Goal: Transaction & Acquisition: Purchase product/service

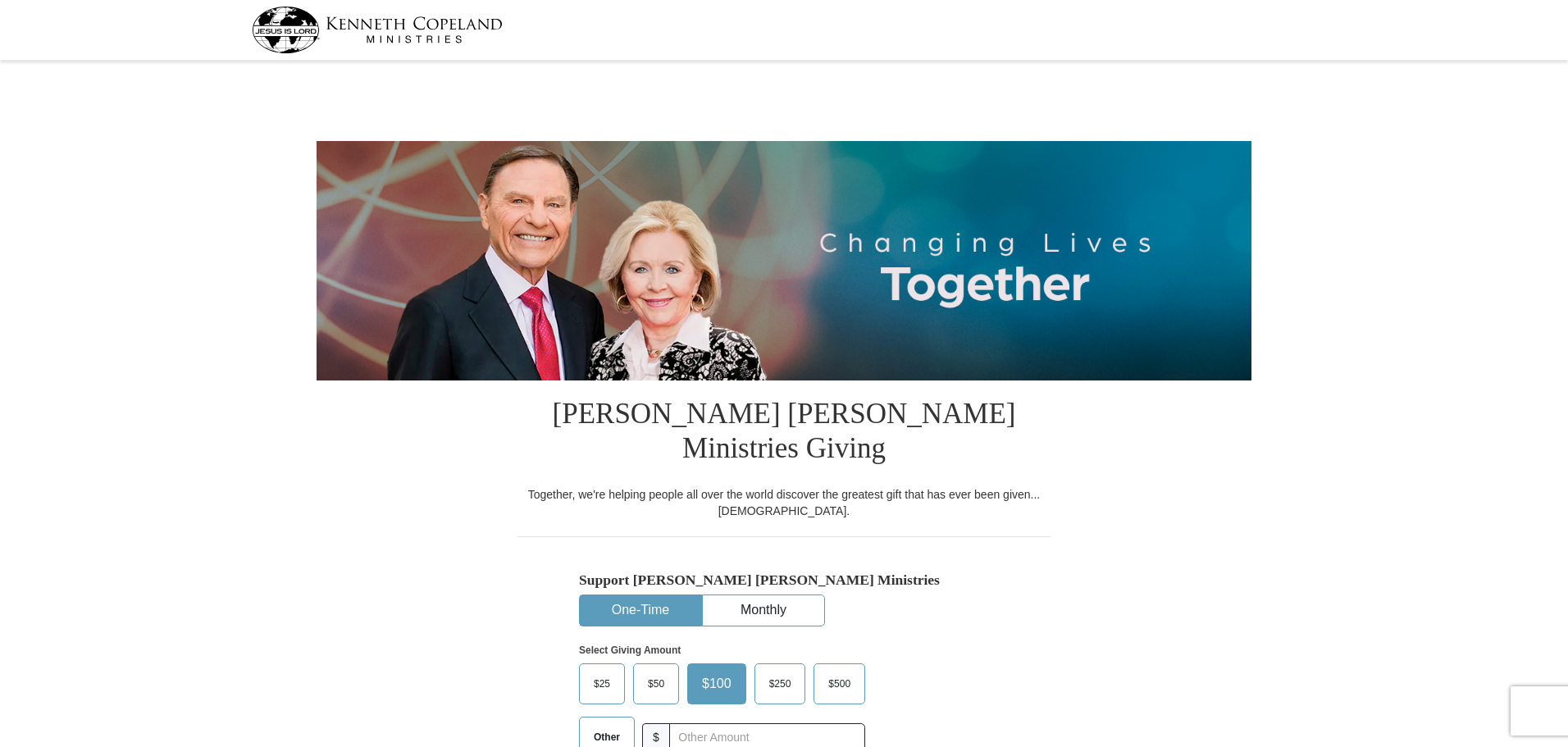
select select "MD"
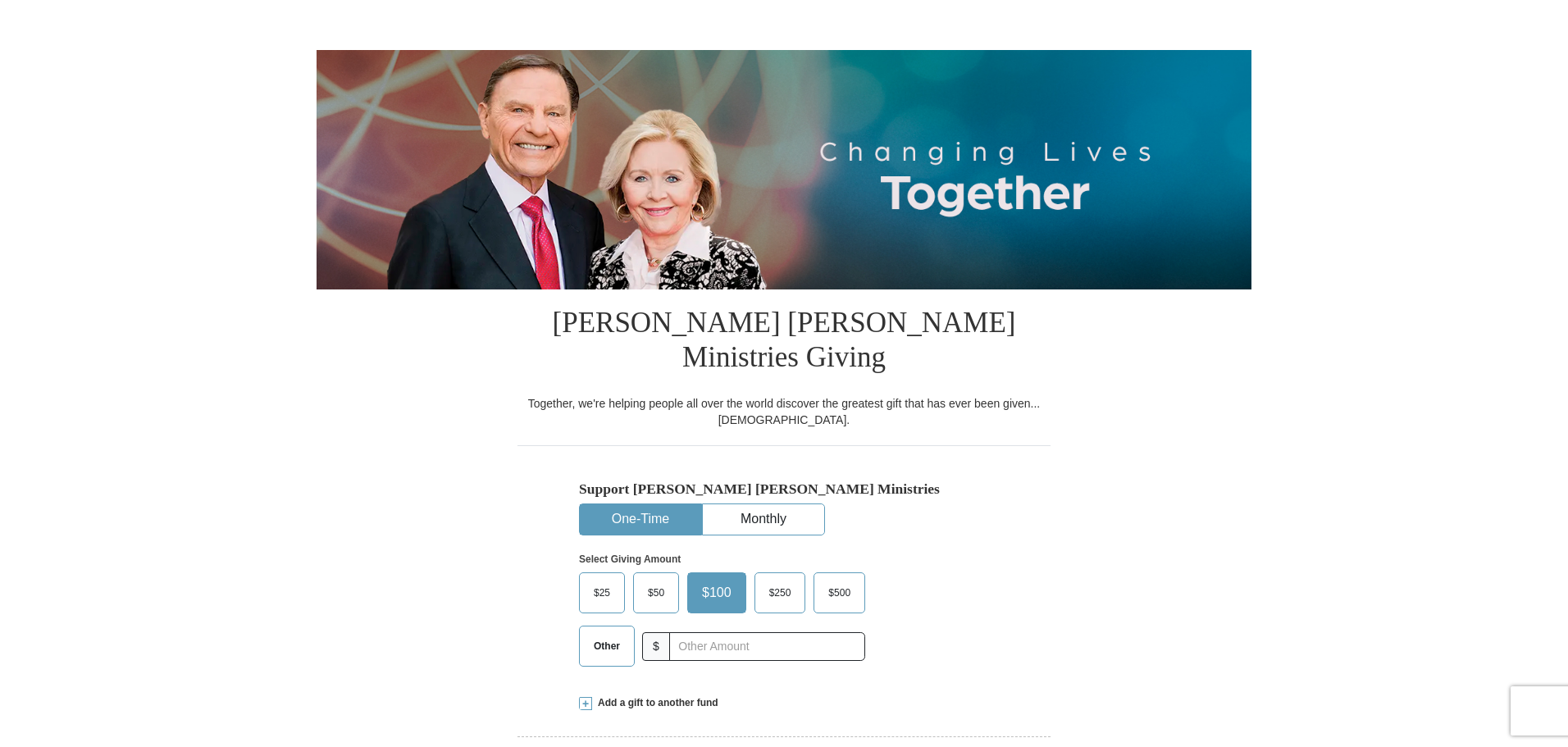
scroll to position [246, 0]
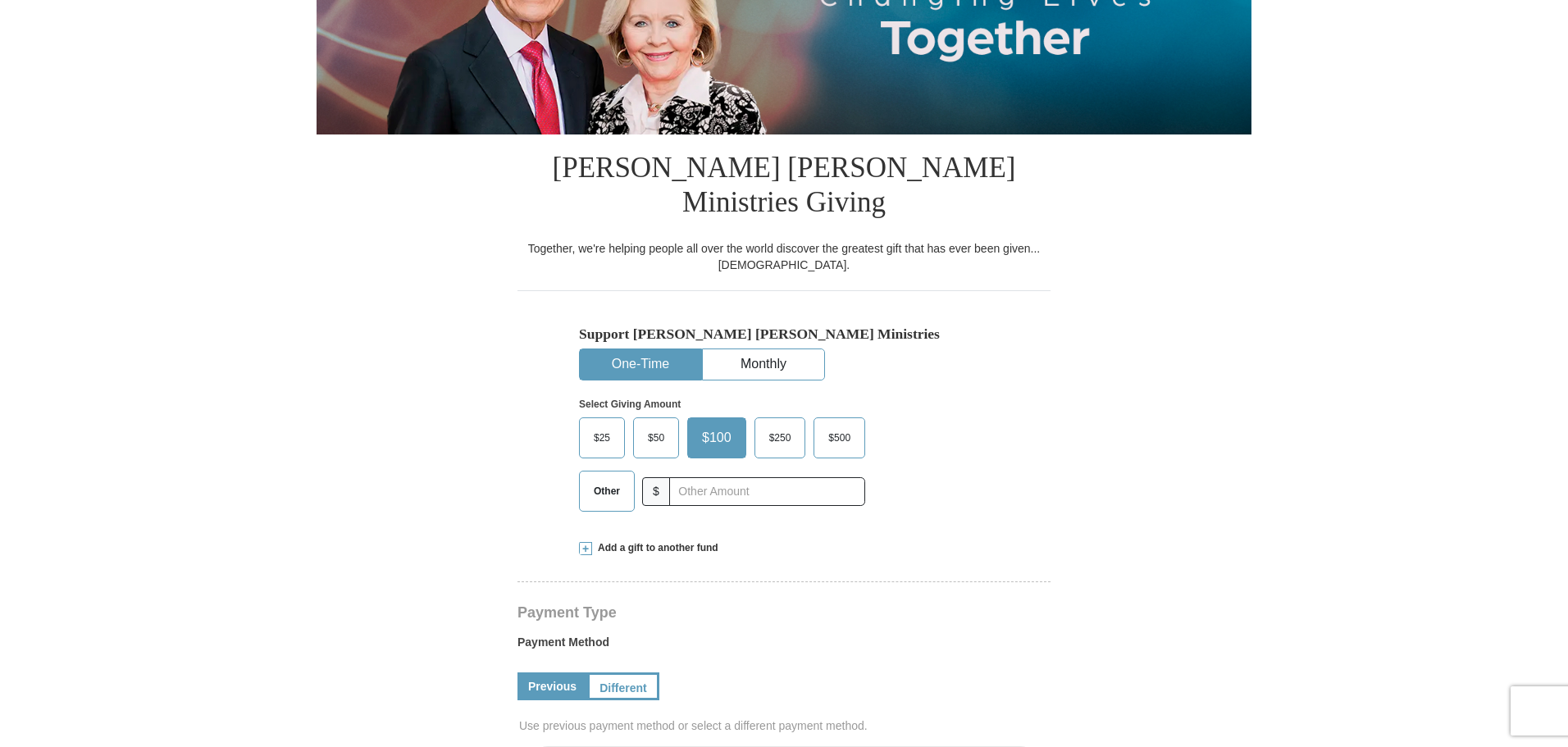
click at [656, 349] on button "One-Time" at bounding box center [641, 364] width 121 height 31
click at [601, 479] on span "Other" at bounding box center [607, 491] width 42 height 25
click at [0, 0] on input "Other" at bounding box center [0, 0] width 0 height 0
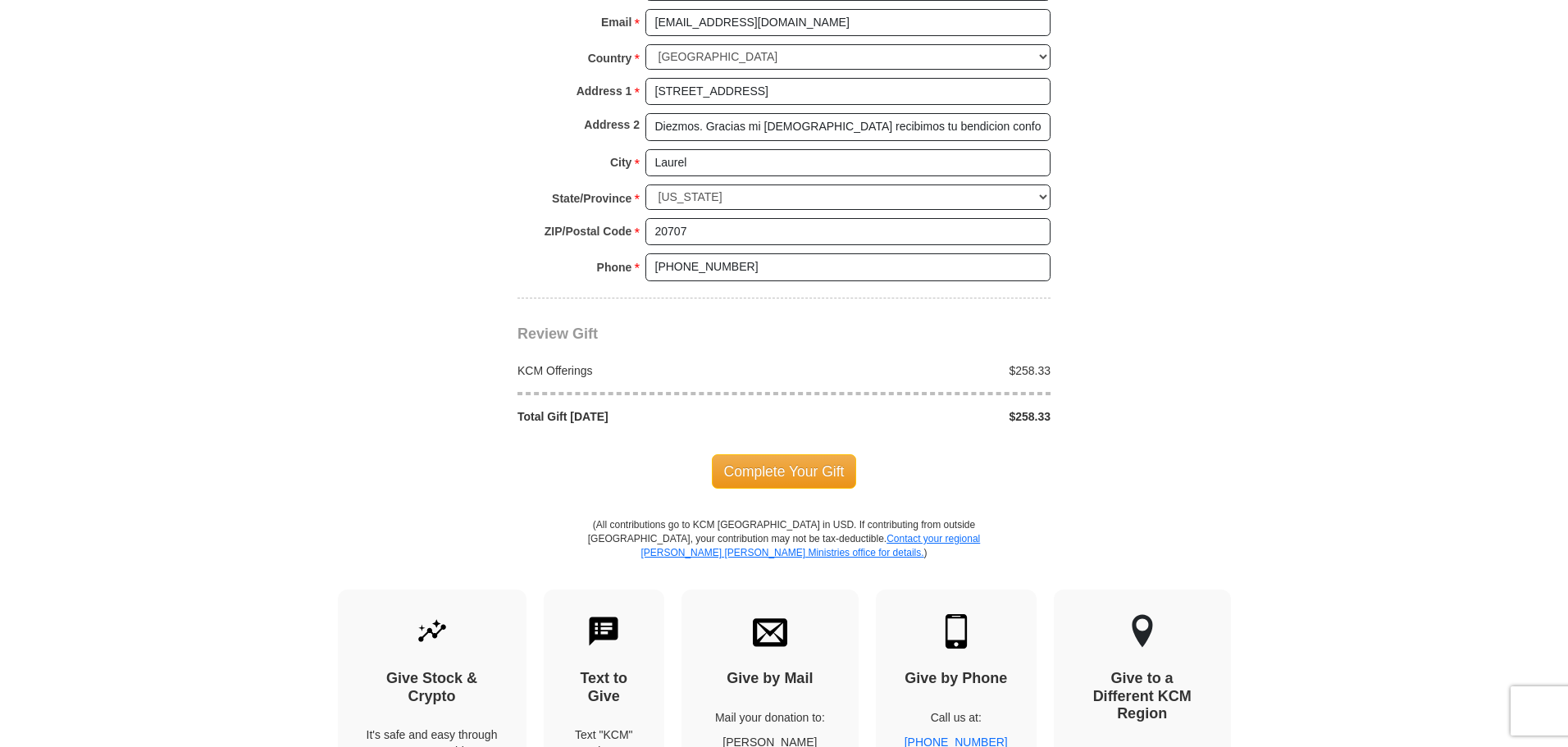
scroll to position [1311, 0]
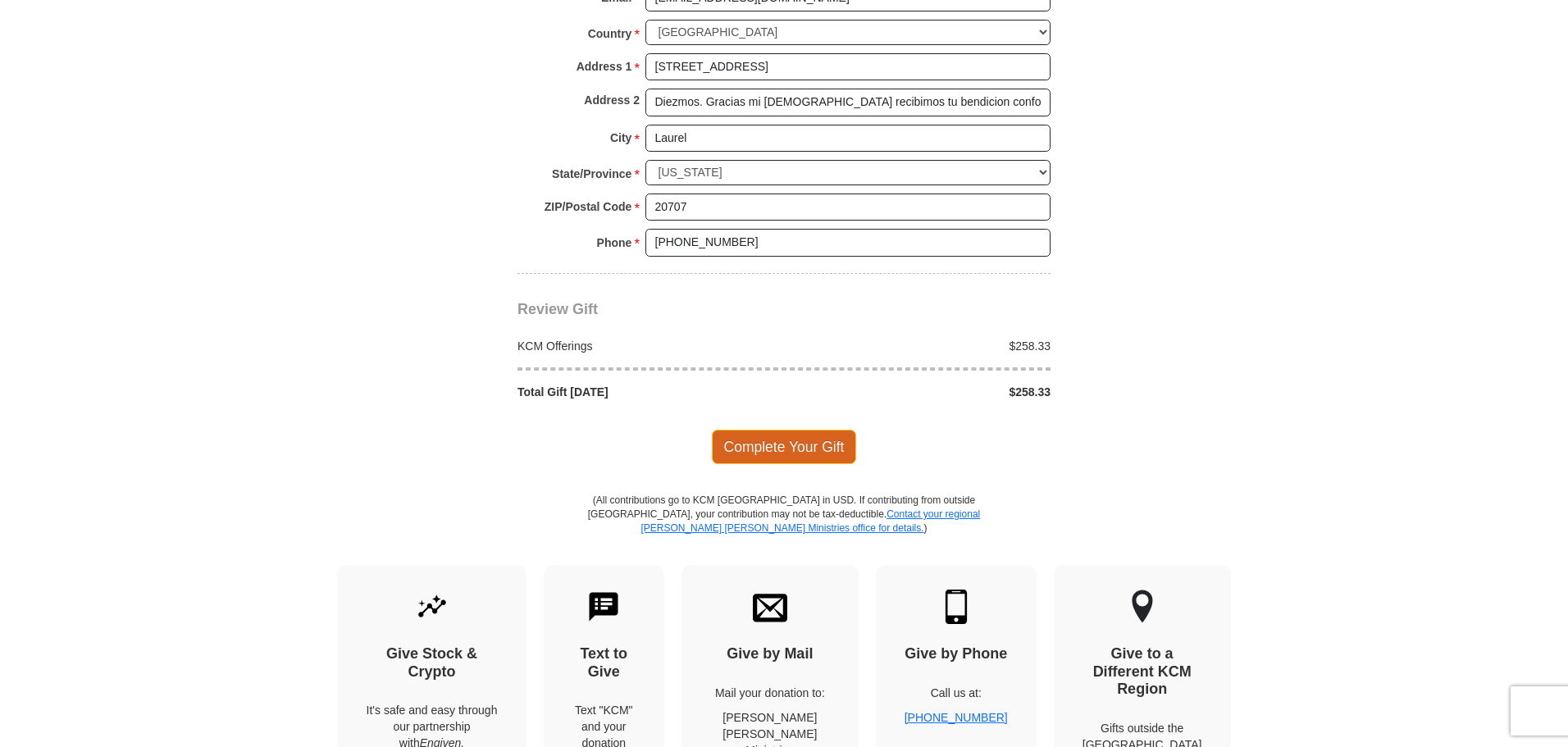
type input "258.33"
click at [746, 430] on span "Complete Your Gift" at bounding box center [784, 447] width 145 height 35
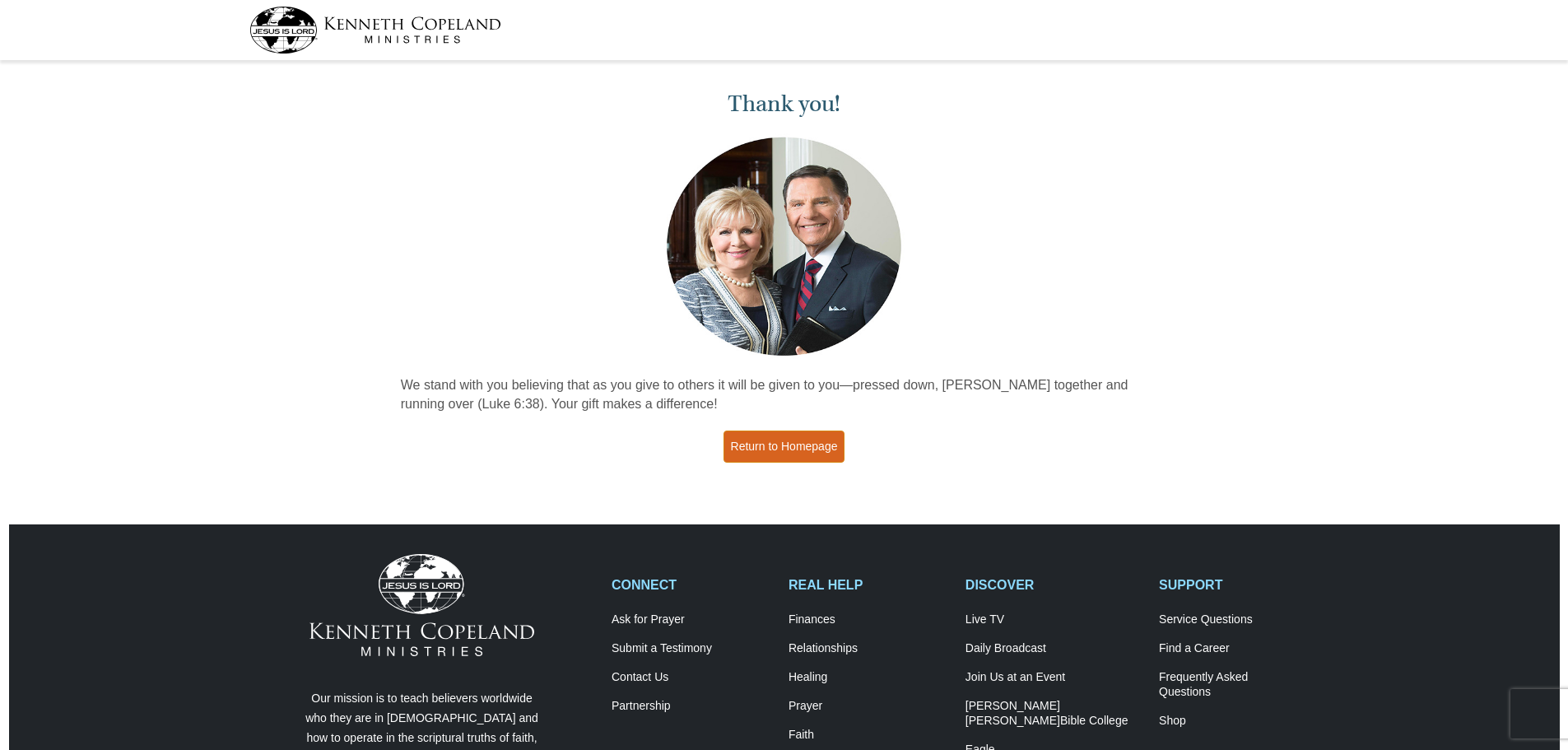
click at [810, 447] on link "Return to Homepage" at bounding box center [784, 446] width 122 height 32
